Goal: Information Seeking & Learning: Learn about a topic

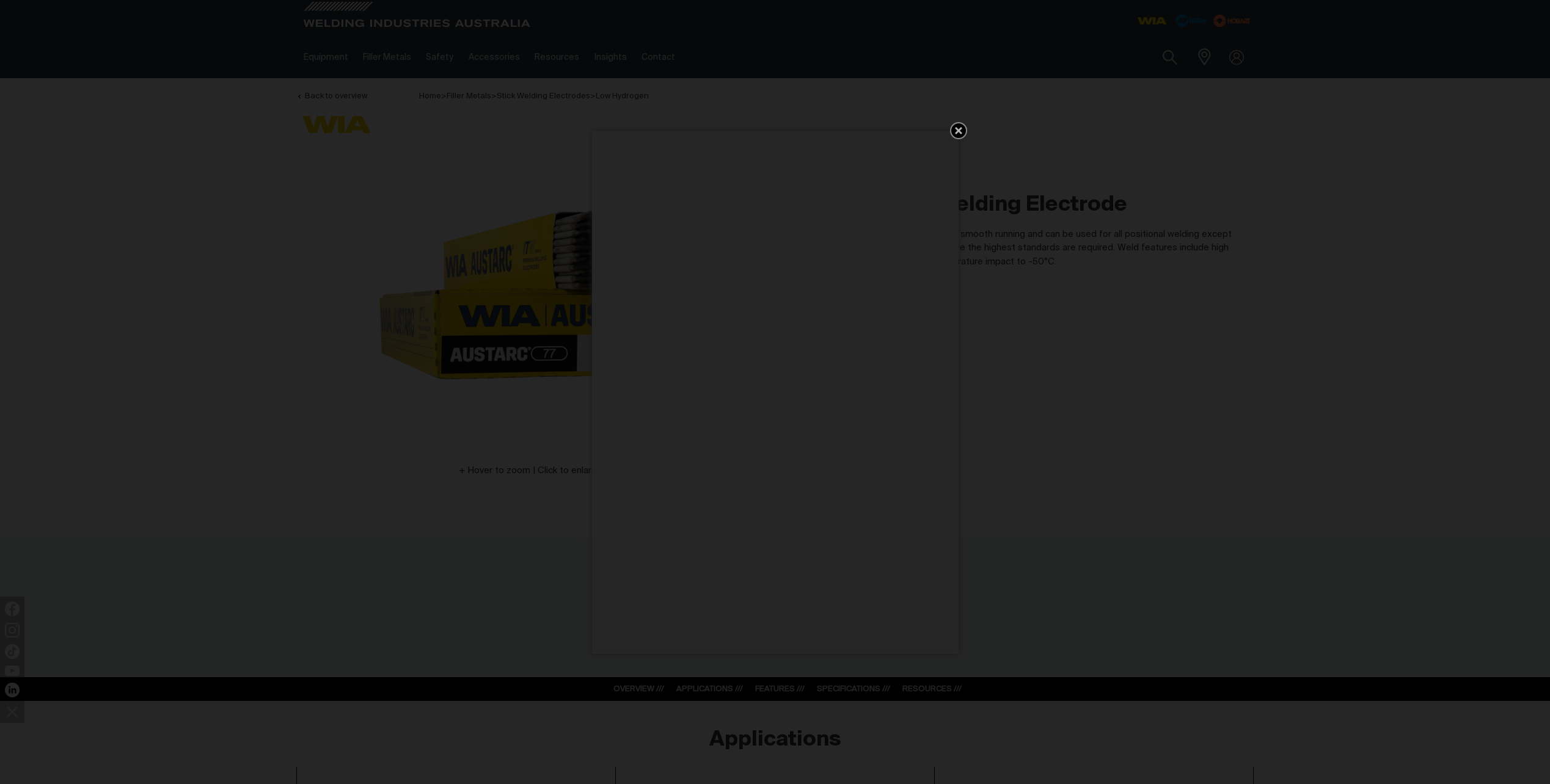
click at [956, 126] on icon "Get 5 WIA Welding Guides Free!" at bounding box center [958, 130] width 14 height 14
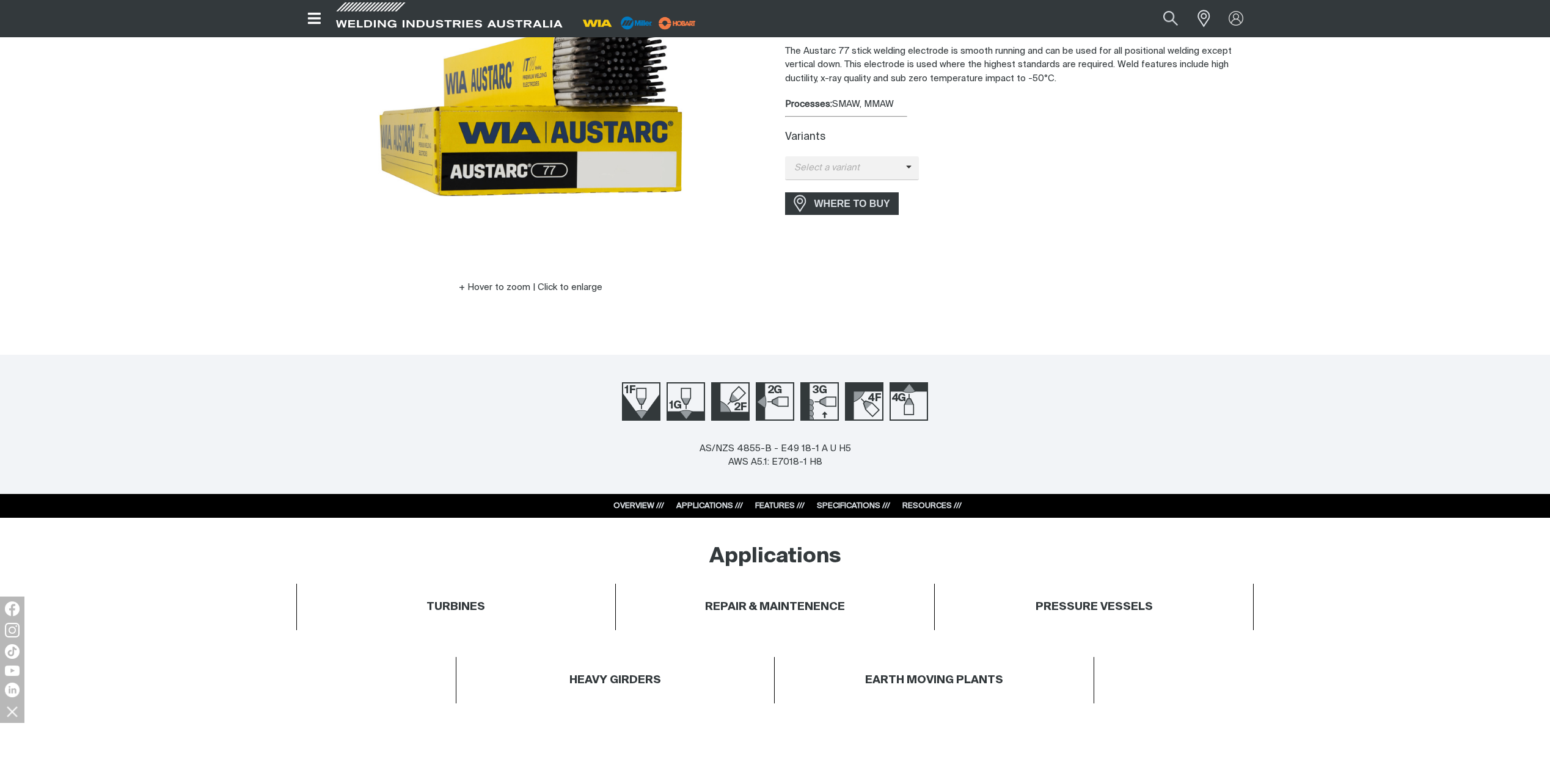
scroll to position [428, 0]
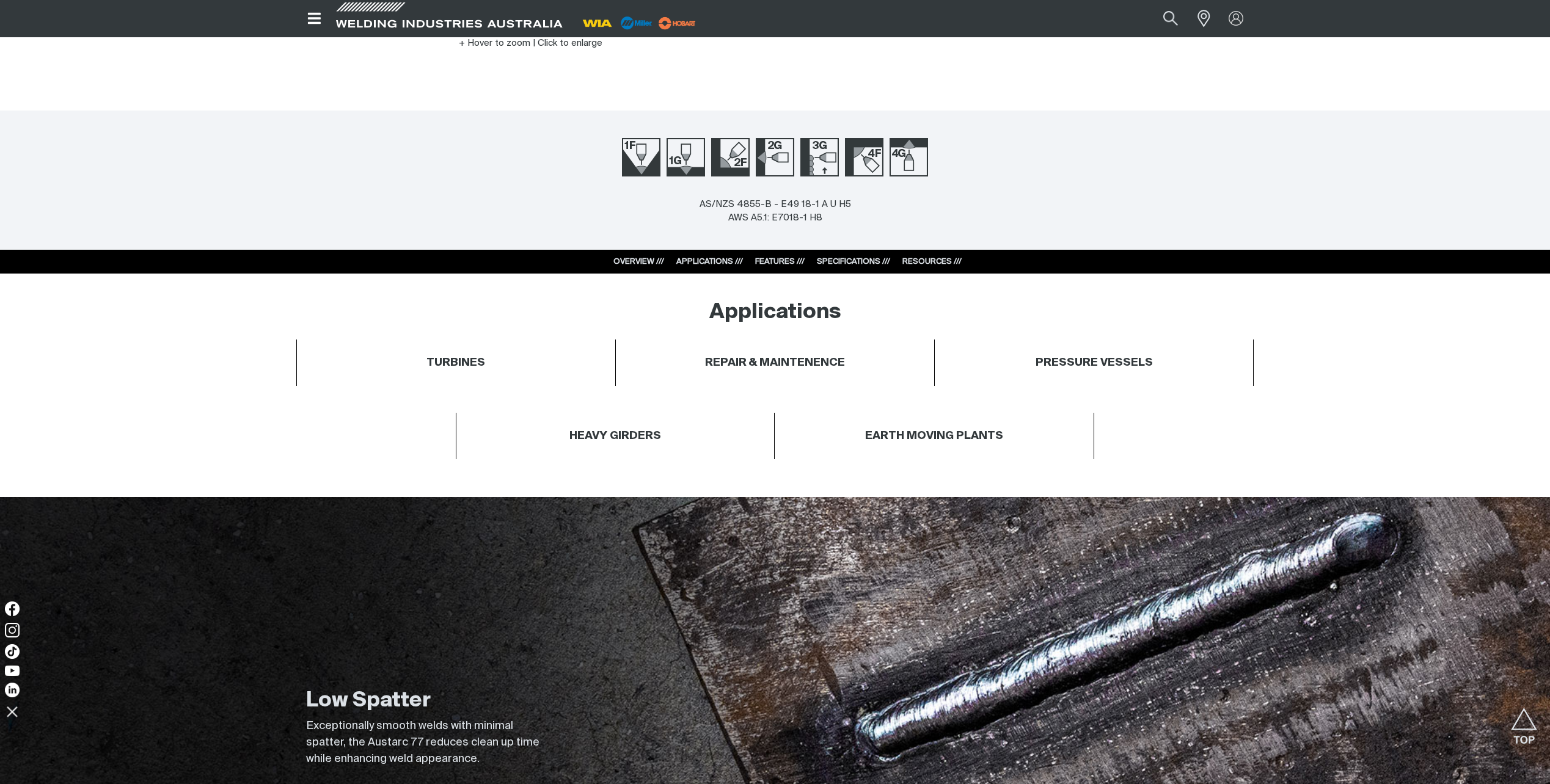
click at [636, 260] on link "OVERVIEW ///" at bounding box center [637, 262] width 50 height 8
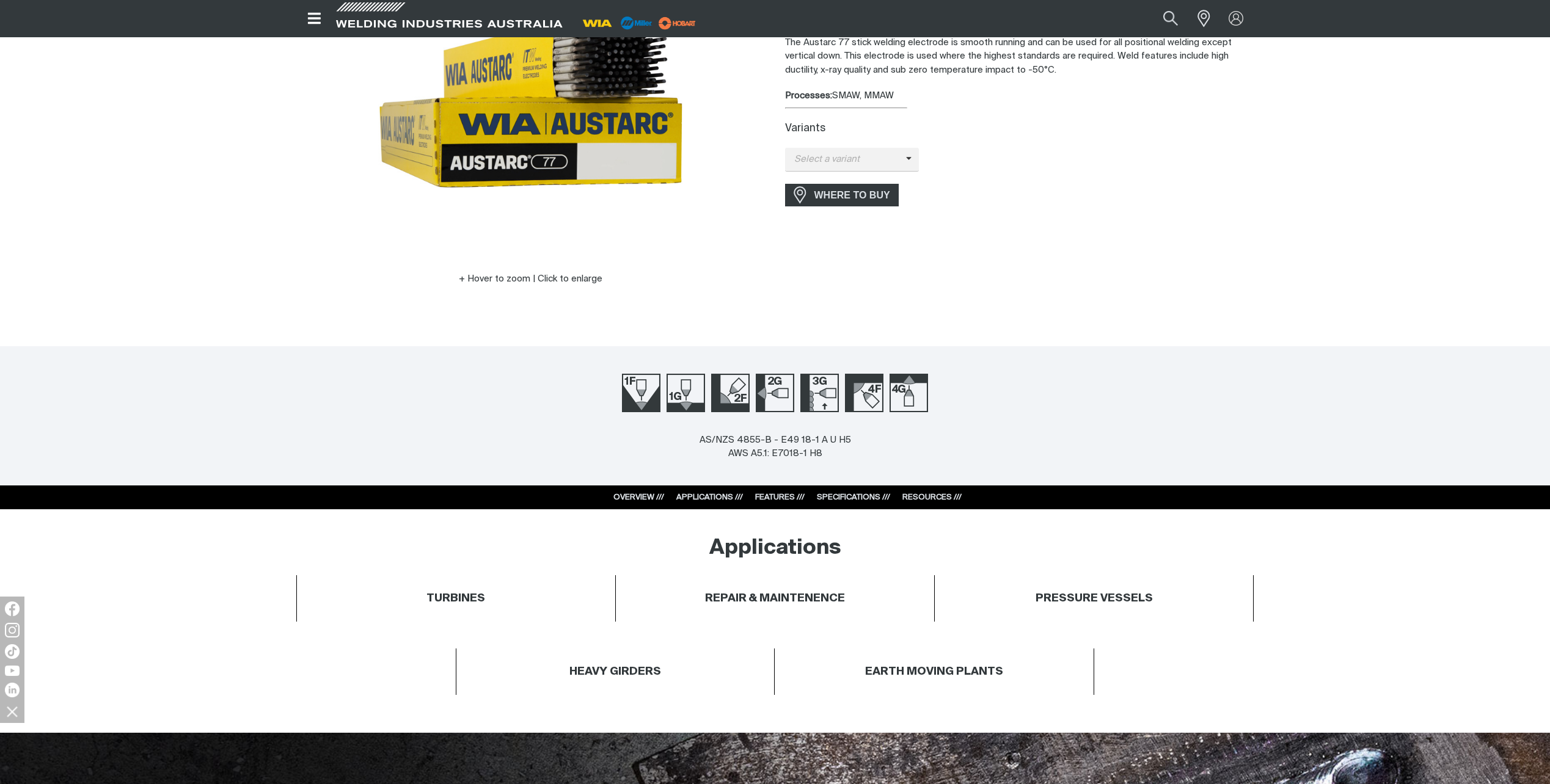
scroll to position [0, 0]
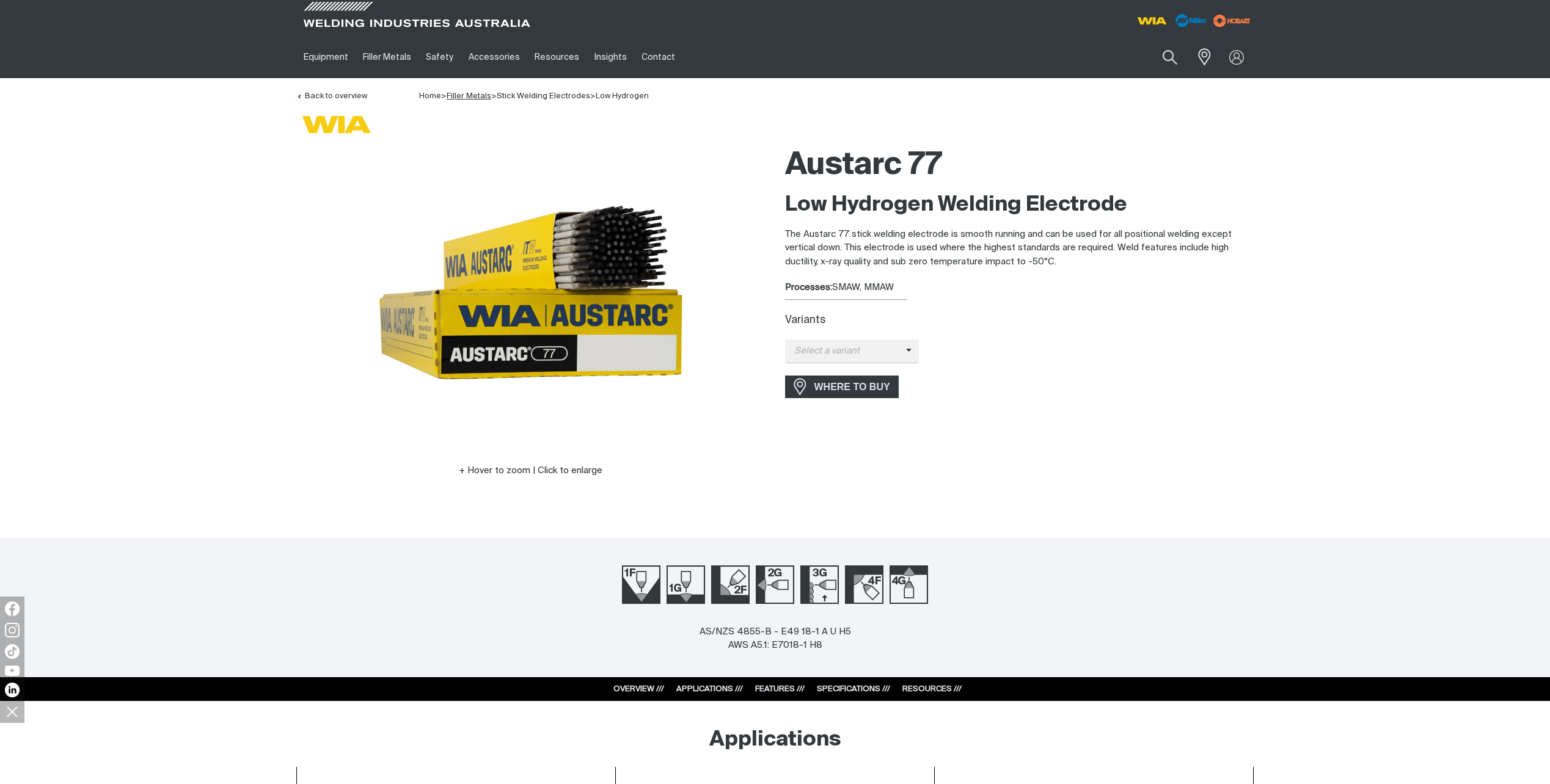
click at [475, 95] on link "Filler Metals" at bounding box center [469, 96] width 45 height 8
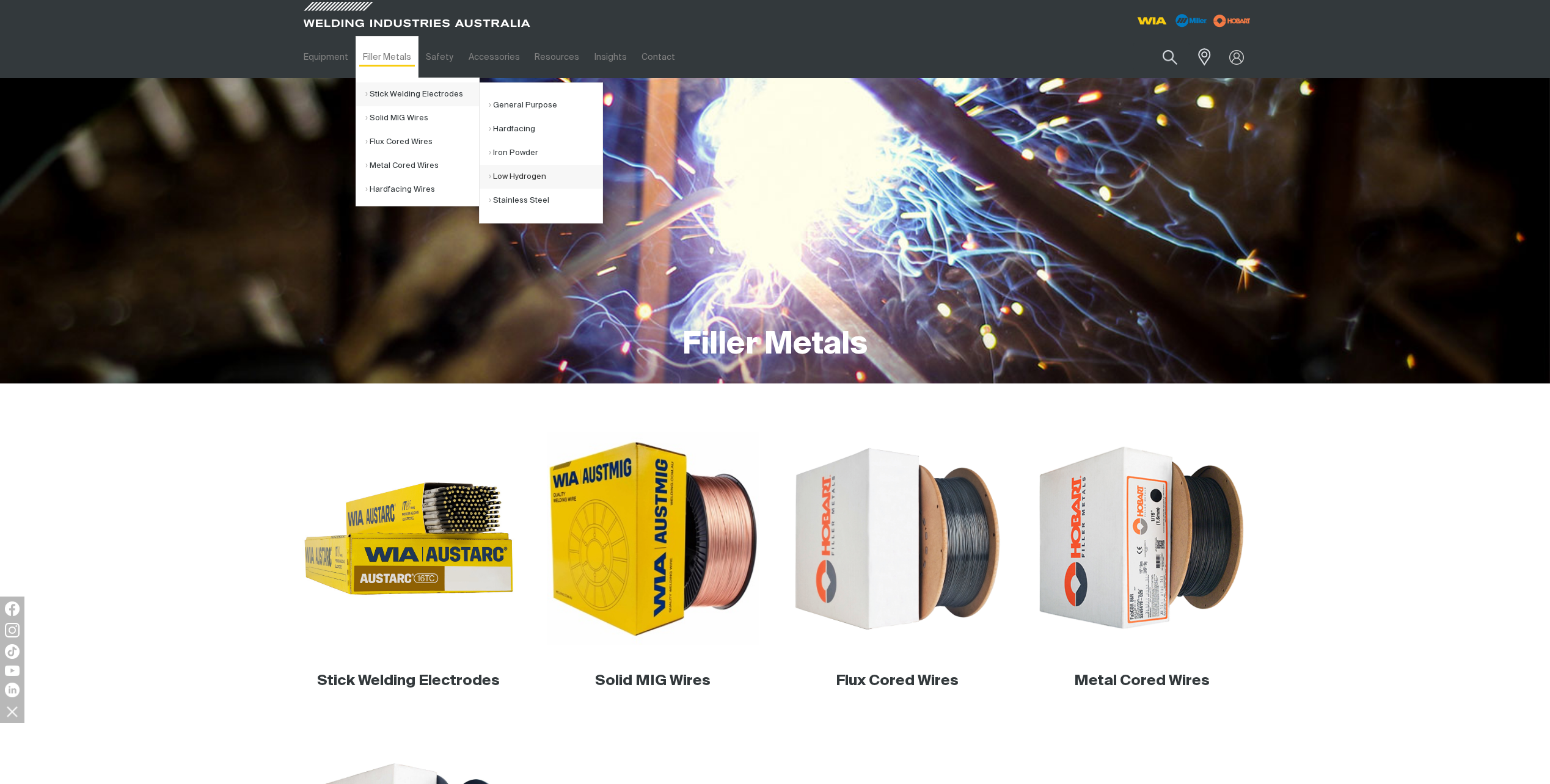
click at [508, 173] on link "Low Hydrogen" at bounding box center [545, 176] width 114 height 24
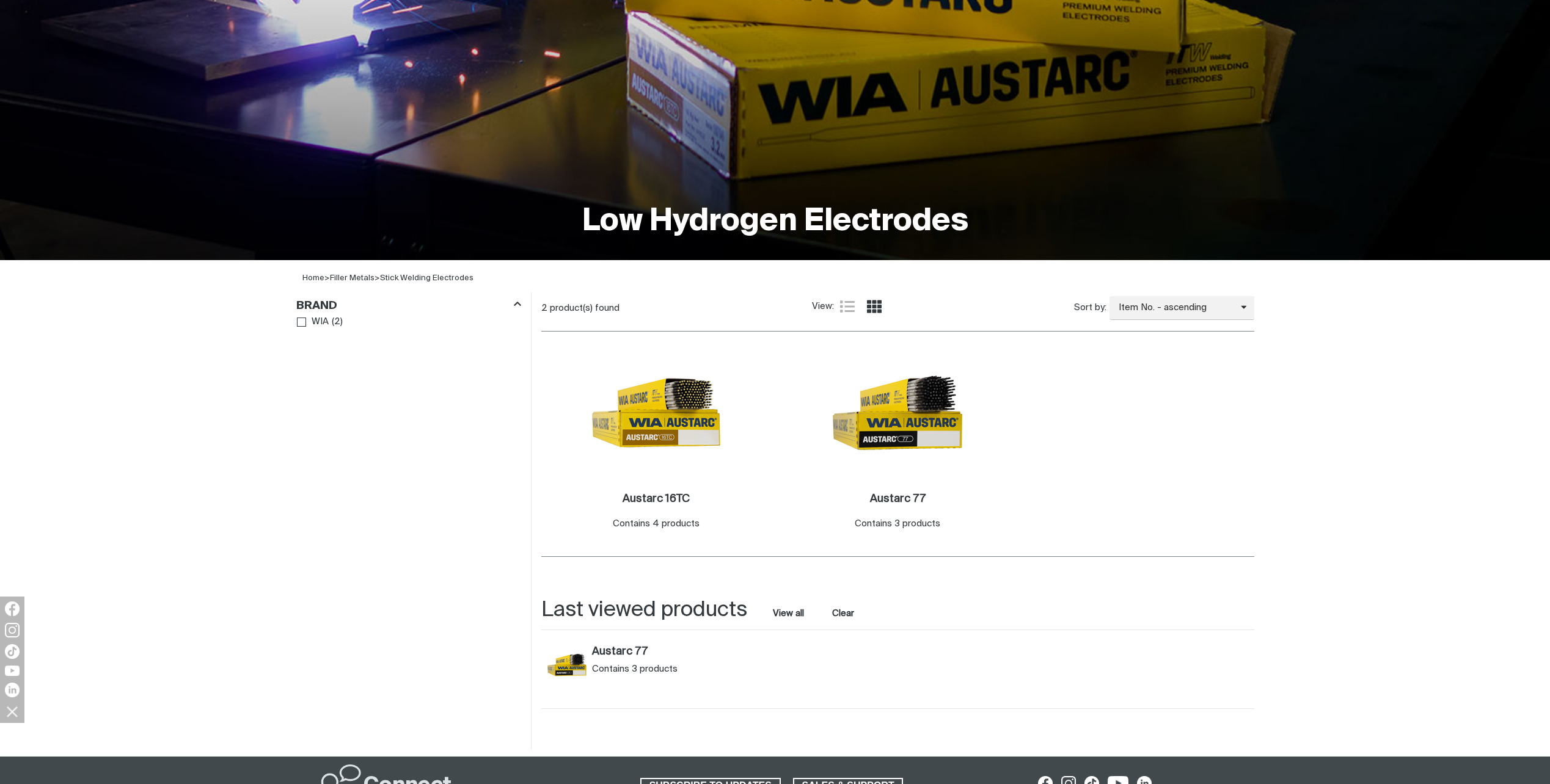
scroll to position [183, 0]
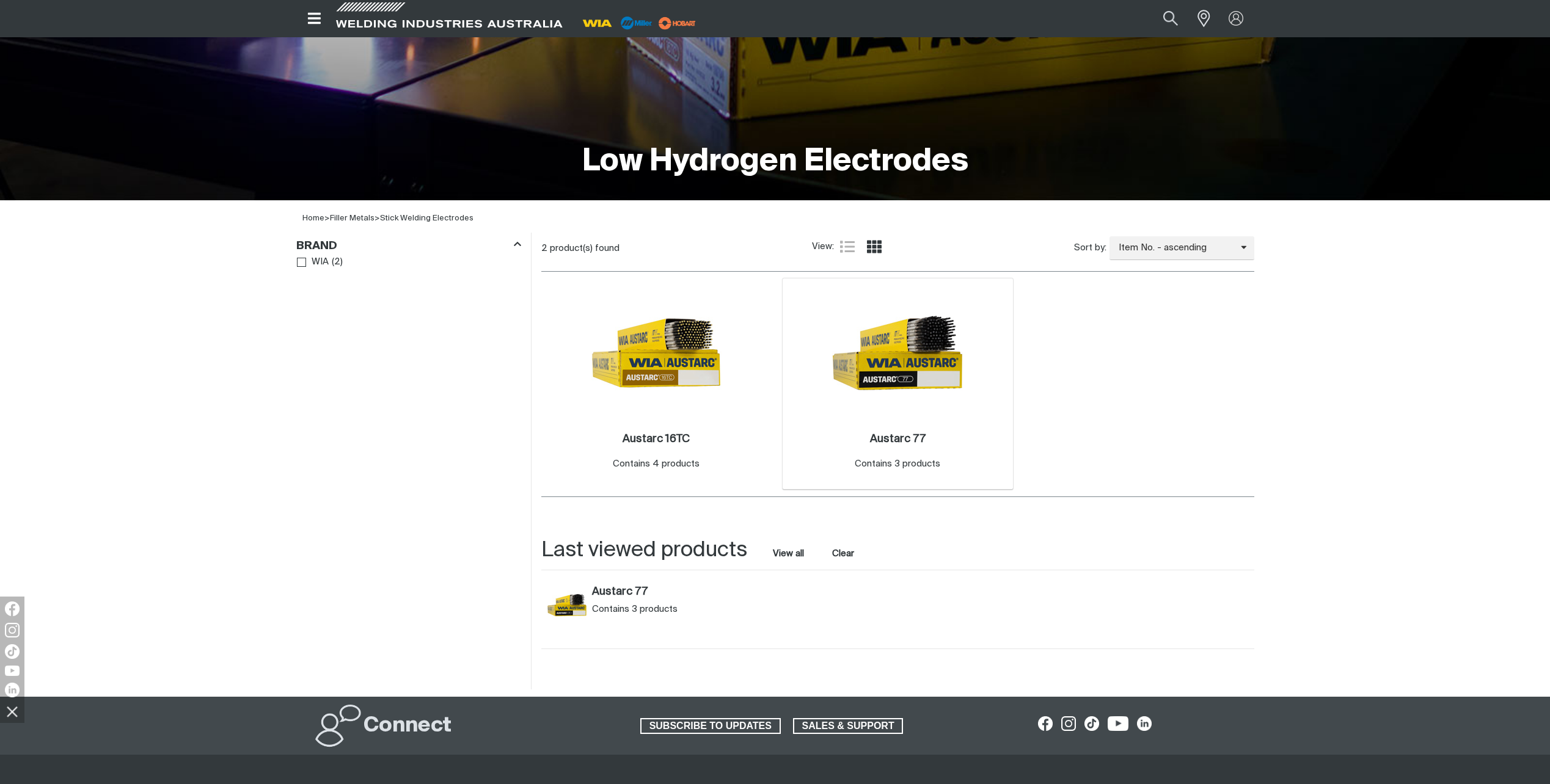
click at [897, 399] on img at bounding box center [897, 353] width 131 height 131
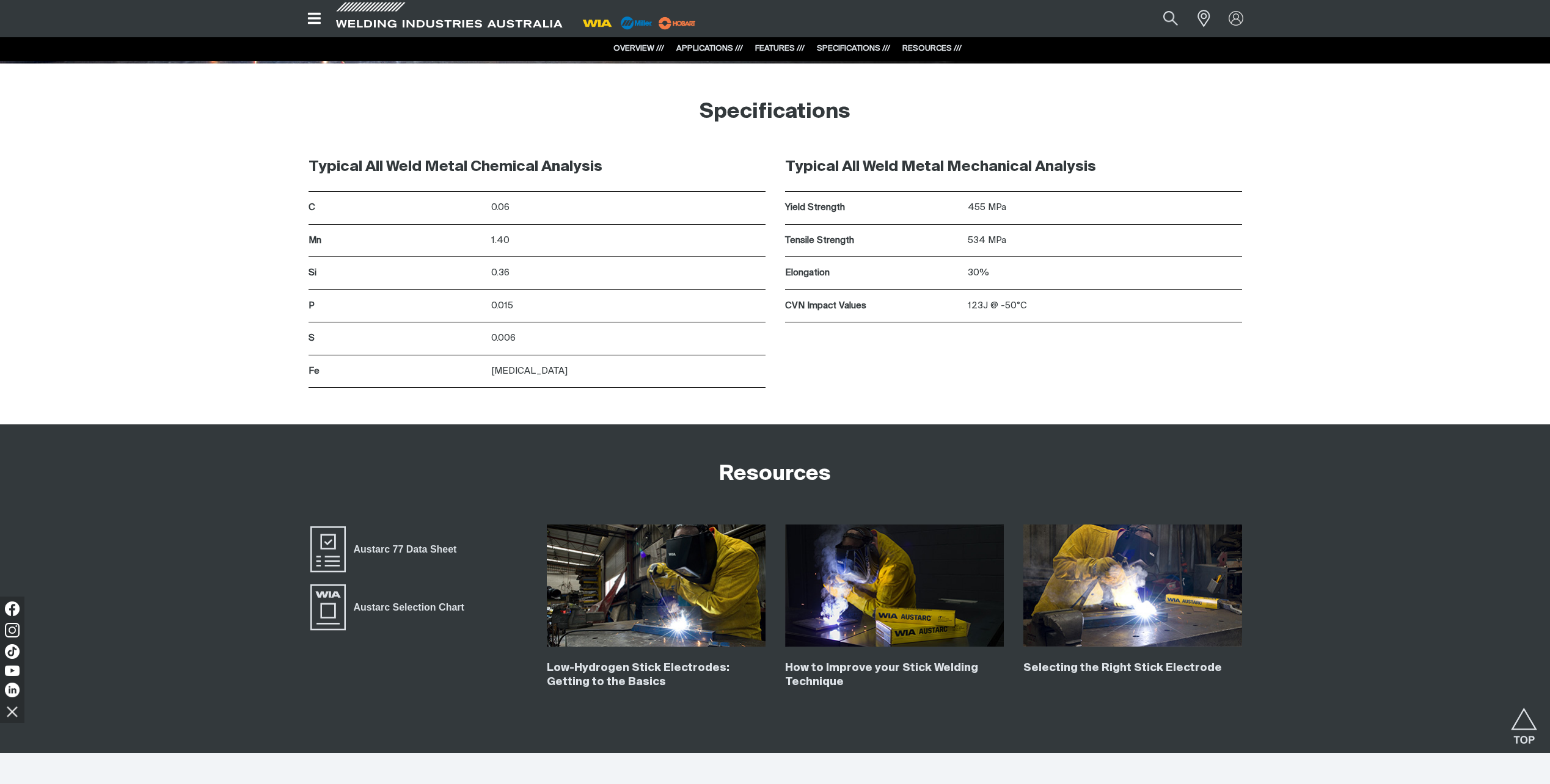
scroll to position [1892, 0]
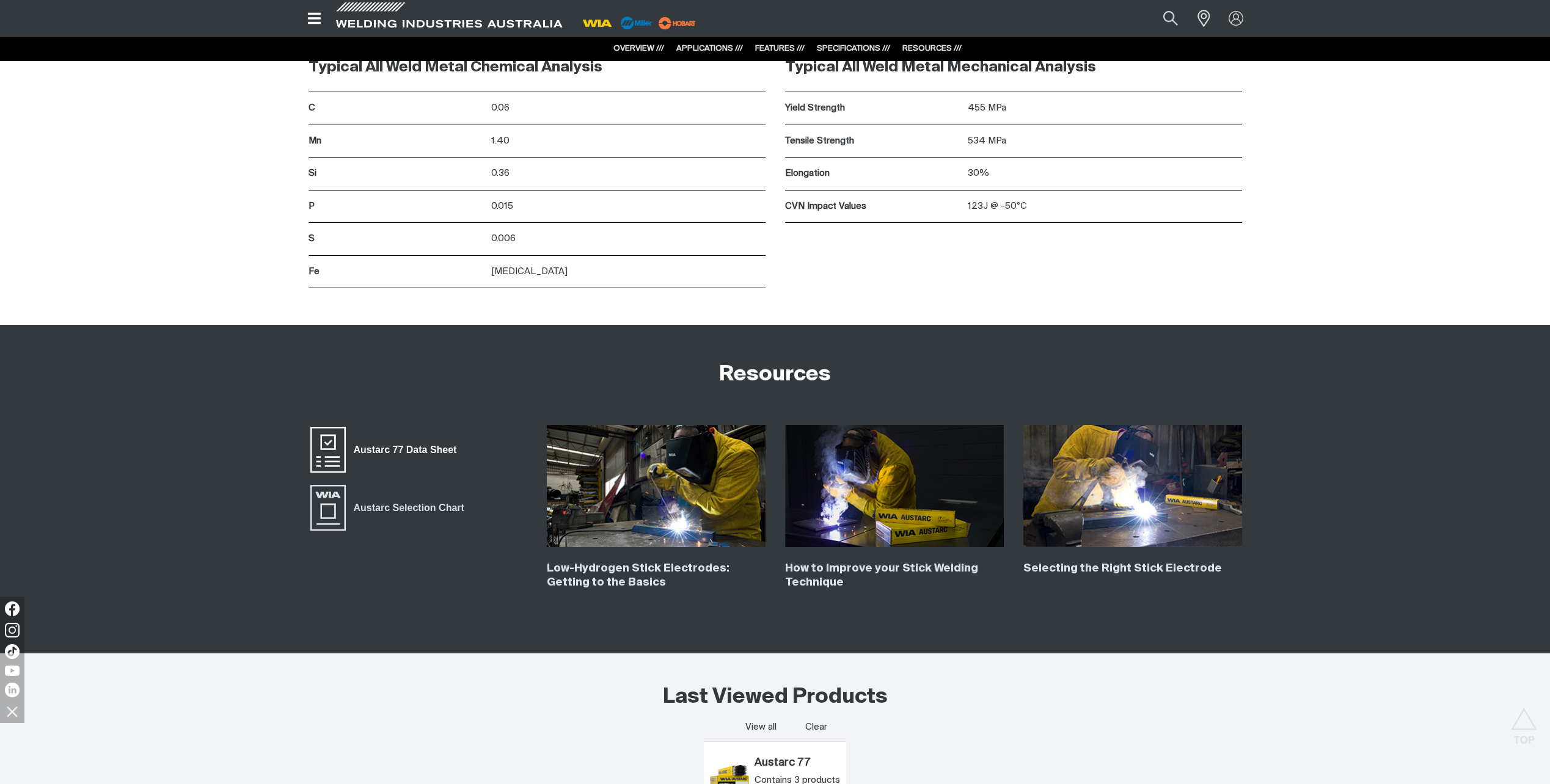
click at [328, 444] on span "Austarc 77 Data Sheet" at bounding box center [327, 449] width 39 height 49
